Goal: Check status: Check status

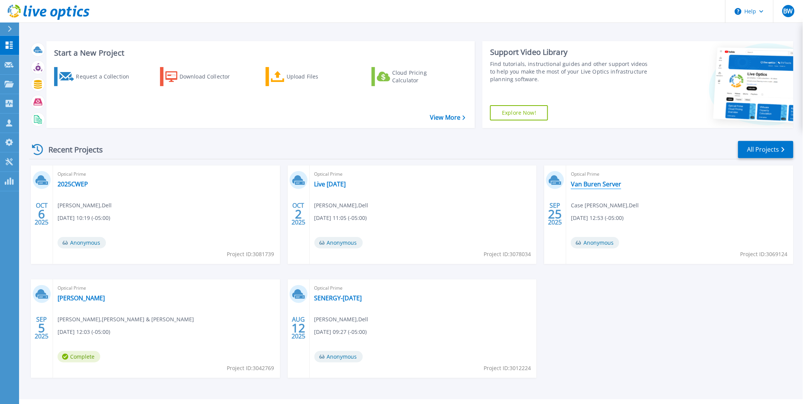
click at [601, 185] on link "Van Buren Server" at bounding box center [596, 184] width 50 height 8
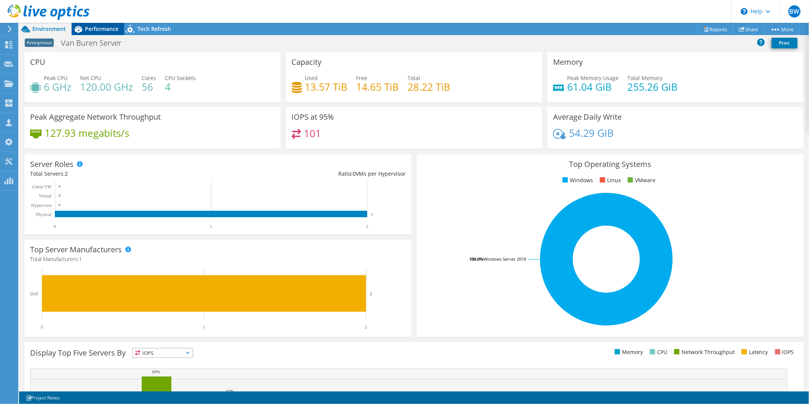
click at [99, 31] on span "Performance" at bounding box center [102, 28] width 34 height 7
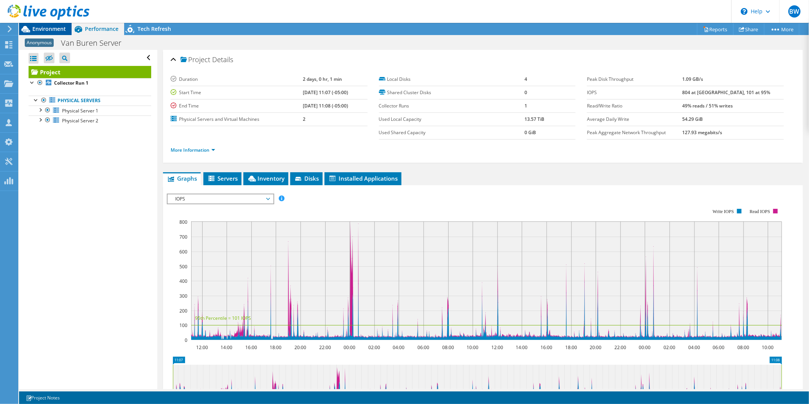
click at [44, 28] on span "Environment" at bounding box center [49, 28] width 34 height 7
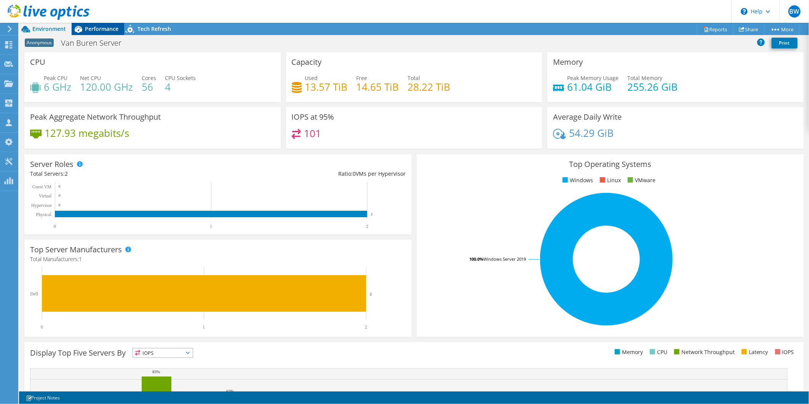
click at [108, 27] on span "Performance" at bounding box center [102, 28] width 34 height 7
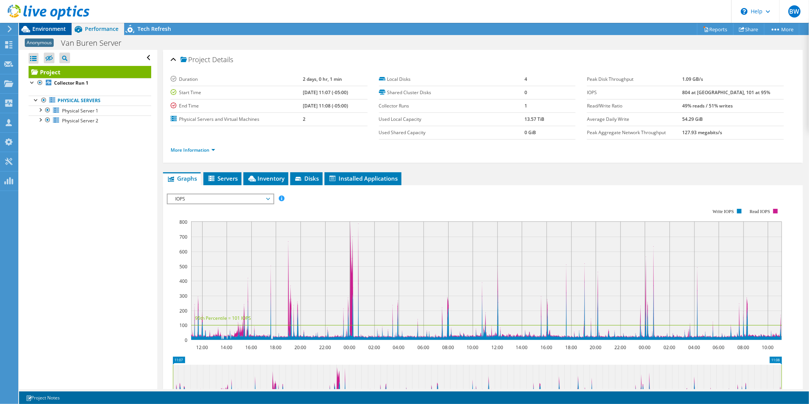
click at [59, 27] on span "Environment" at bounding box center [49, 28] width 34 height 7
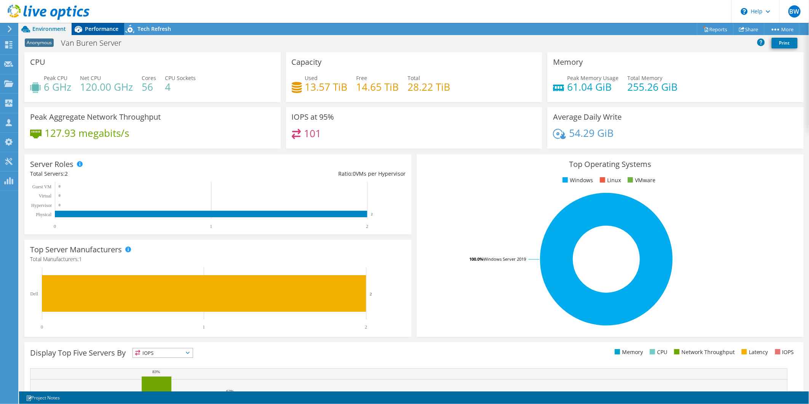
click at [88, 25] on span "Performance" at bounding box center [102, 28] width 34 height 7
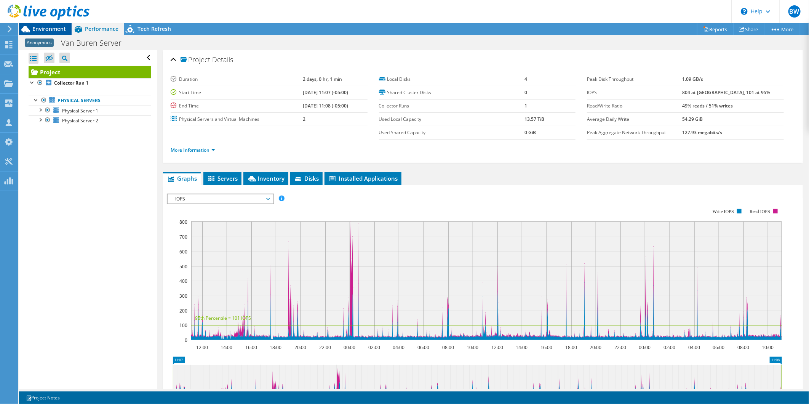
click at [43, 26] on span "Environment" at bounding box center [49, 28] width 34 height 7
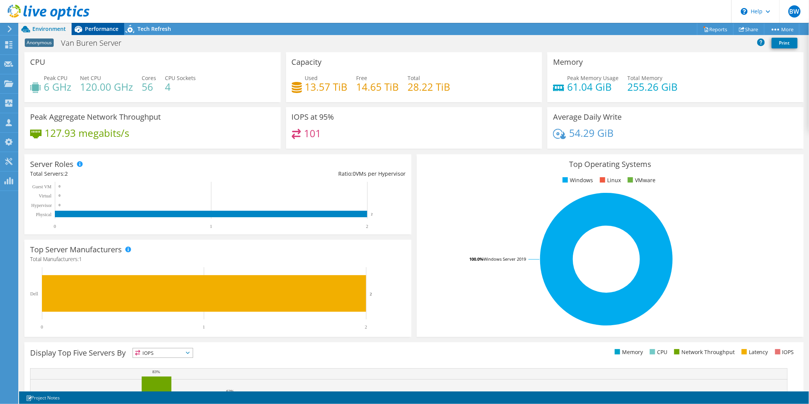
click at [104, 32] on span "Performance" at bounding box center [102, 28] width 34 height 7
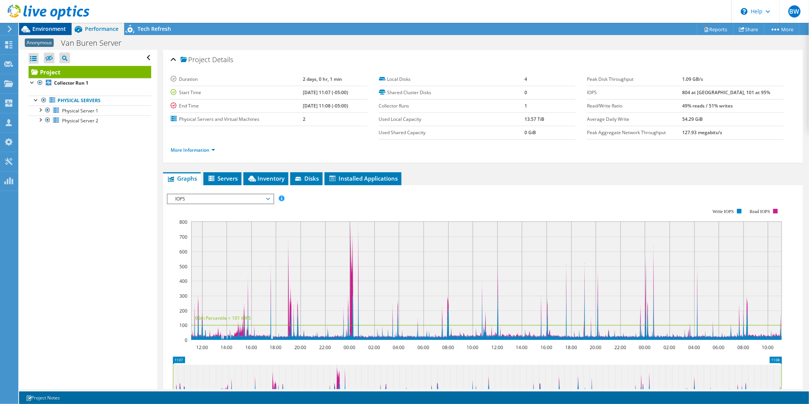
click at [45, 27] on span "Environment" at bounding box center [49, 28] width 34 height 7
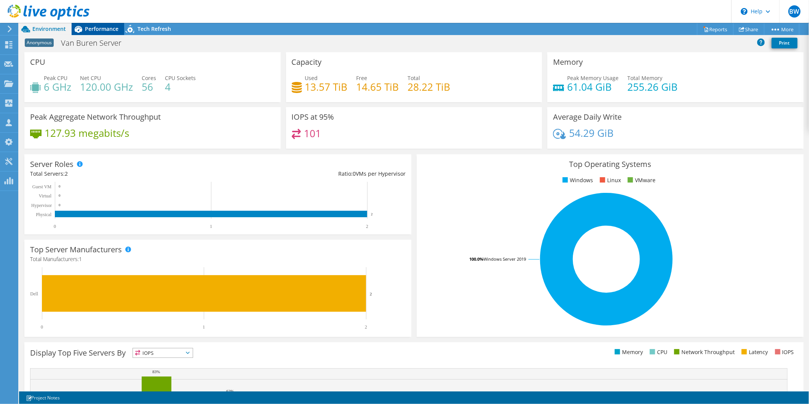
click at [105, 23] on div "Performance" at bounding box center [98, 29] width 53 height 12
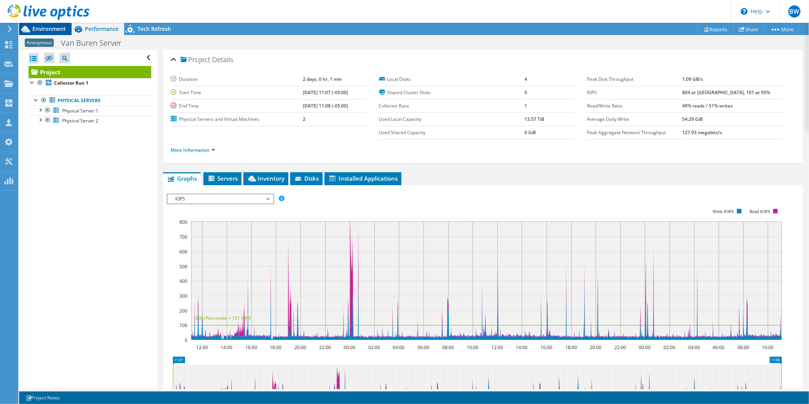
click at [47, 28] on span "Environment" at bounding box center [49, 28] width 34 height 7
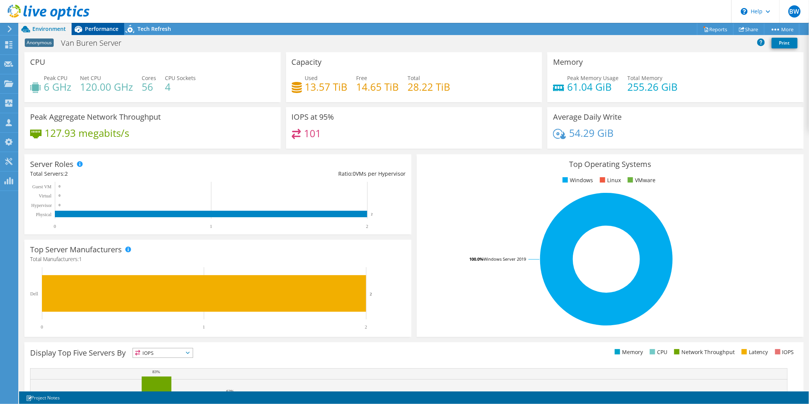
click at [96, 27] on span "Performance" at bounding box center [102, 28] width 34 height 7
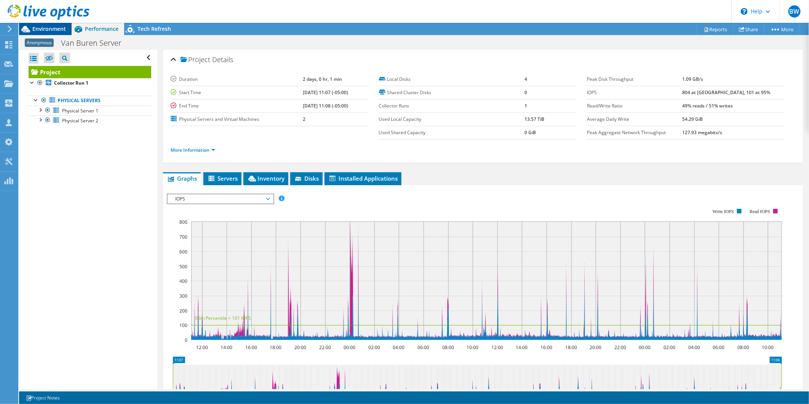
click at [54, 32] on div "Environment" at bounding box center [45, 29] width 53 height 12
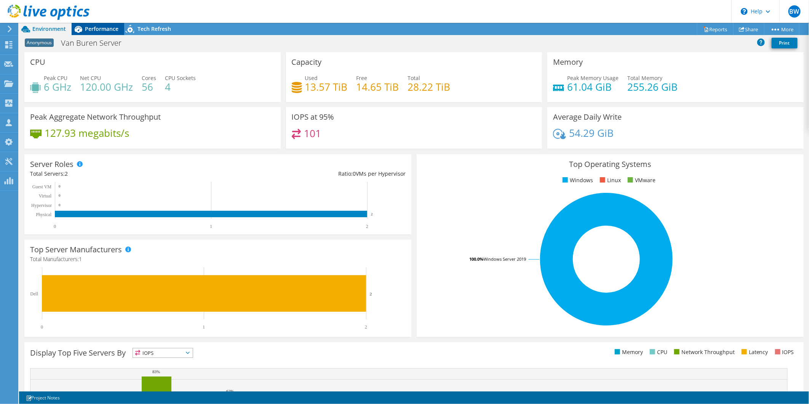
click at [88, 25] on span "Performance" at bounding box center [102, 28] width 34 height 7
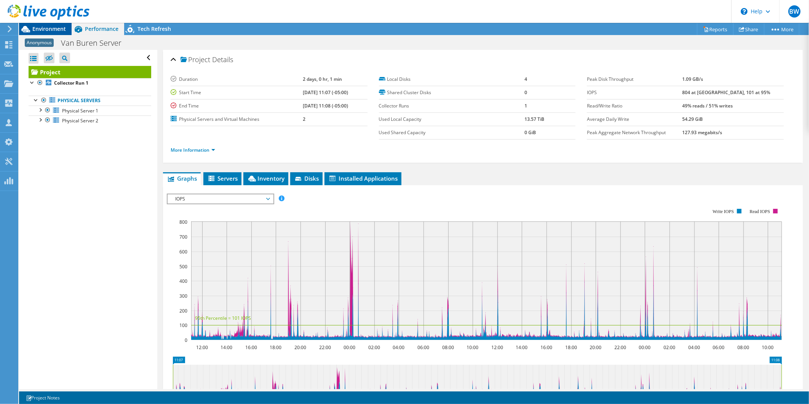
click at [31, 31] on icon at bounding box center [25, 28] width 13 height 13
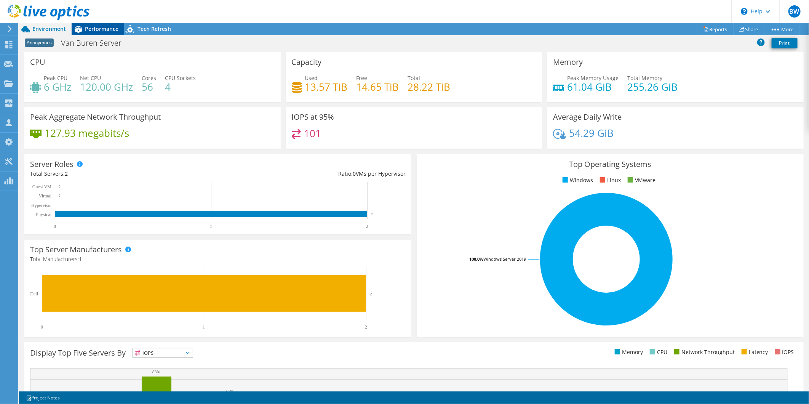
click at [94, 26] on span "Performance" at bounding box center [102, 28] width 34 height 7
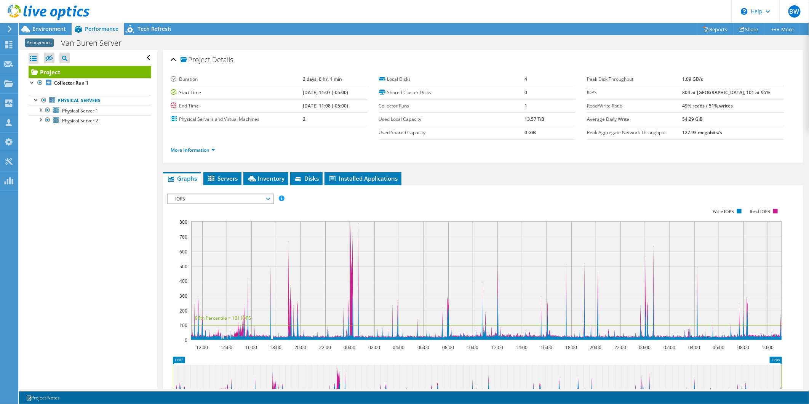
click at [269, 196] on span "IOPS" at bounding box center [221, 198] width 106 height 9
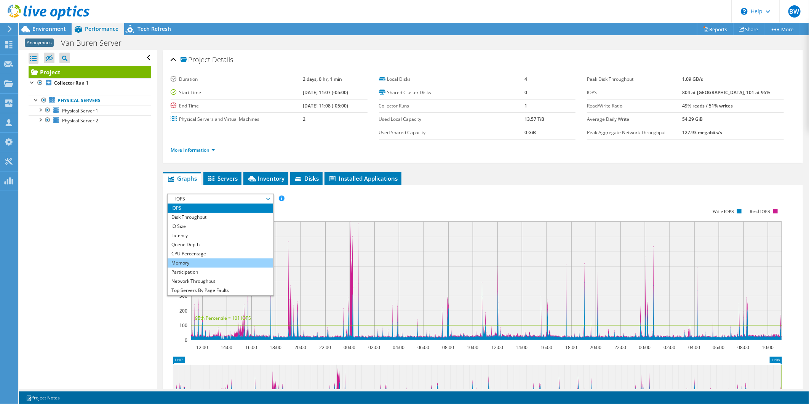
click at [205, 260] on li "Memory" at bounding box center [221, 262] width 106 height 9
